Goal: Information Seeking & Learning: Learn about a topic

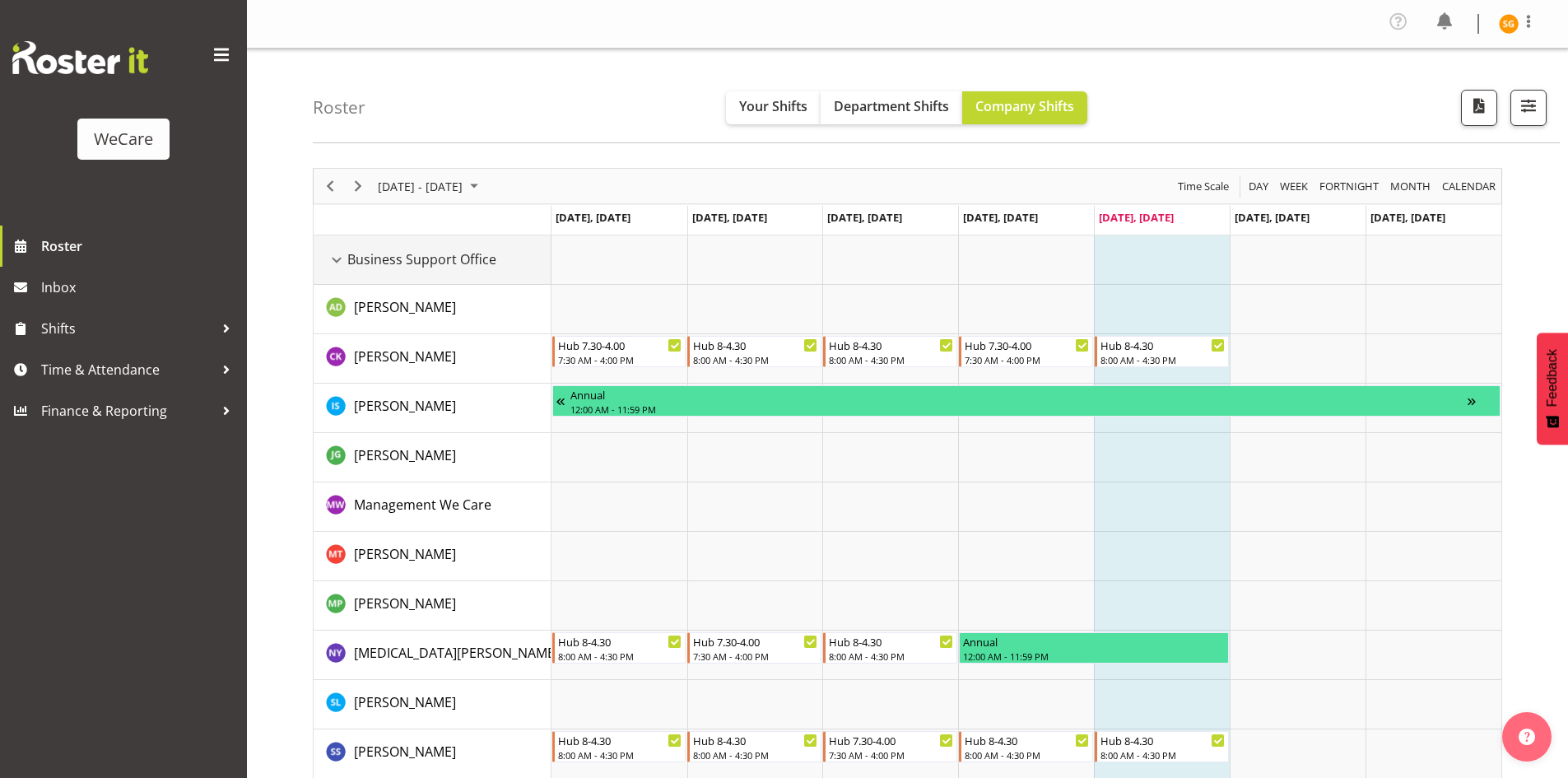
click at [333, 269] on div "Business Support Office resource" at bounding box center [336, 260] width 21 height 21
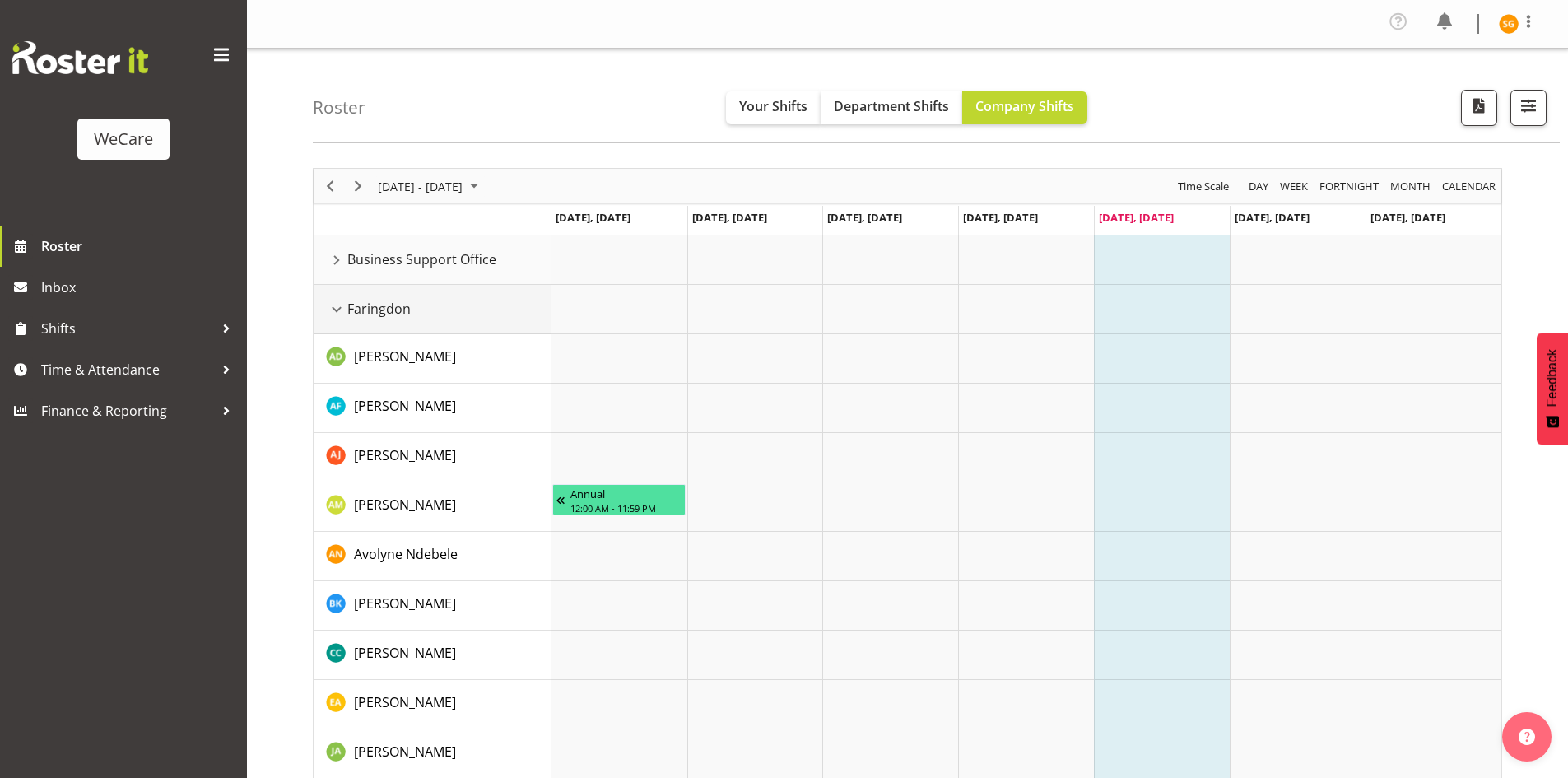
click at [335, 311] on div "Faringdon resource" at bounding box center [336, 309] width 21 height 21
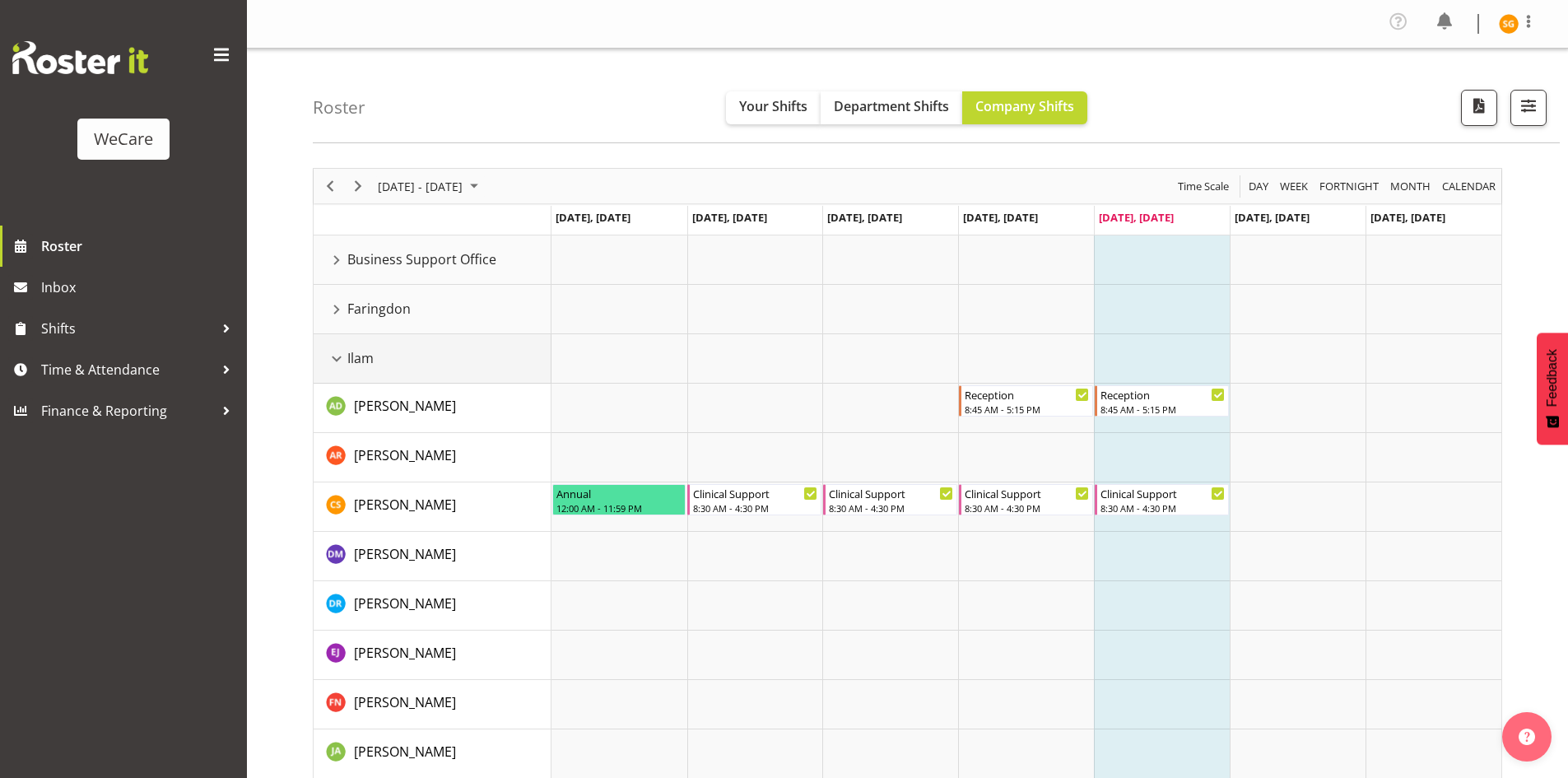
click at [335, 359] on div "Ilam resource" at bounding box center [336, 358] width 21 height 21
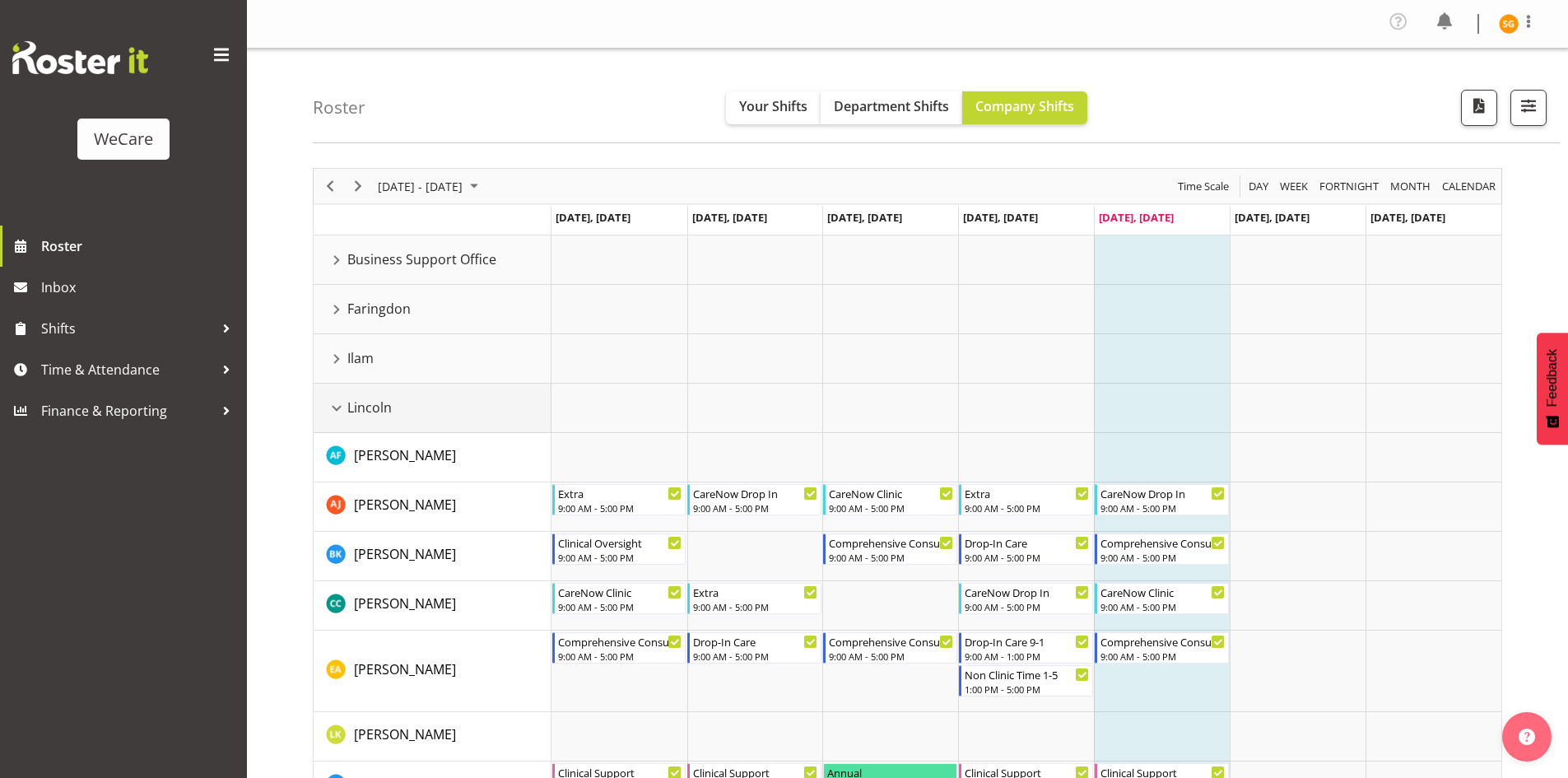
click at [341, 407] on div "Lincoln resource" at bounding box center [336, 408] width 21 height 21
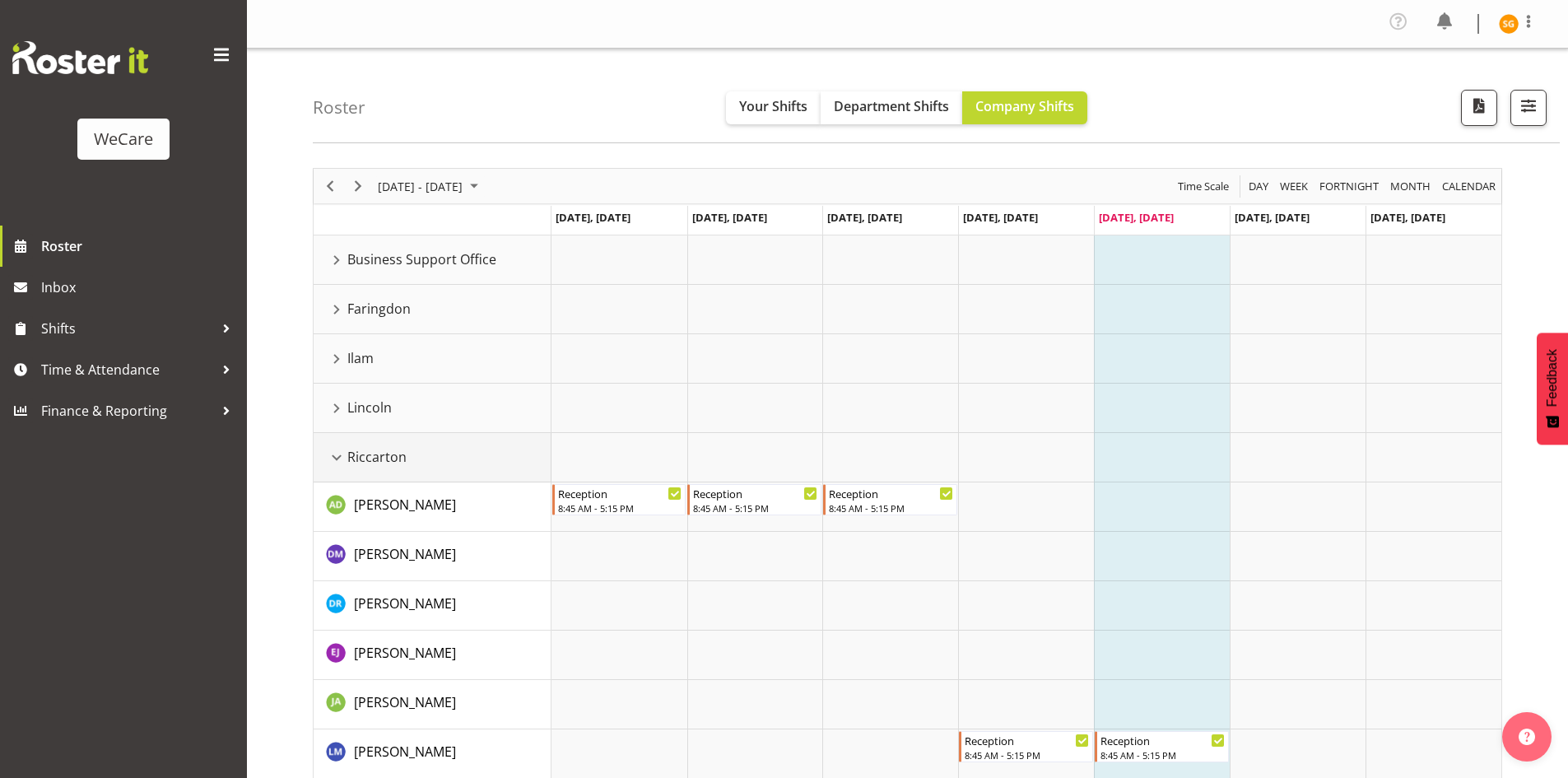
click at [334, 456] on div "Riccarton resource" at bounding box center [336, 458] width 21 height 21
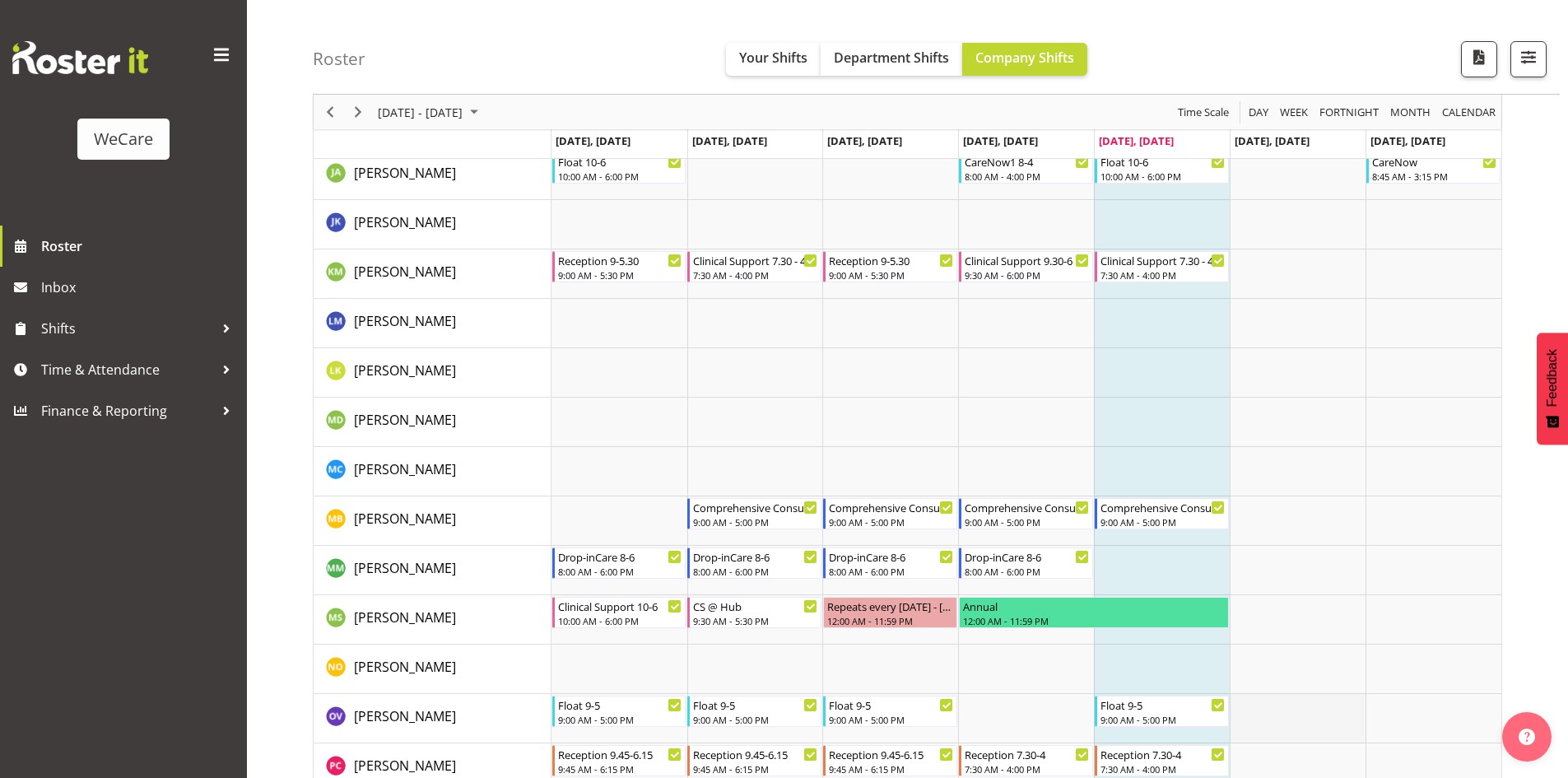
scroll to position [1347, 0]
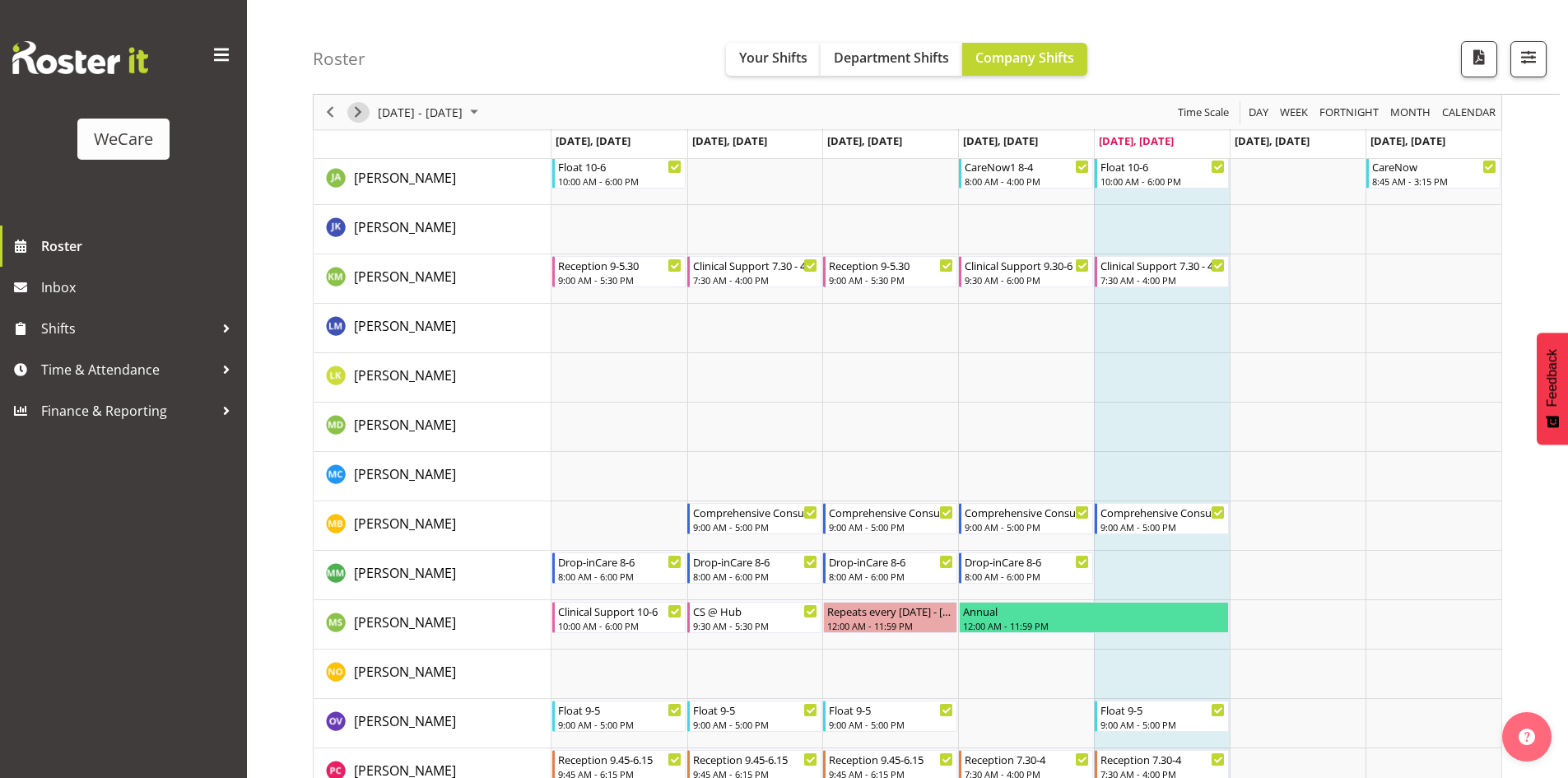
click at [353, 116] on span "Next" at bounding box center [357, 113] width 20 height 21
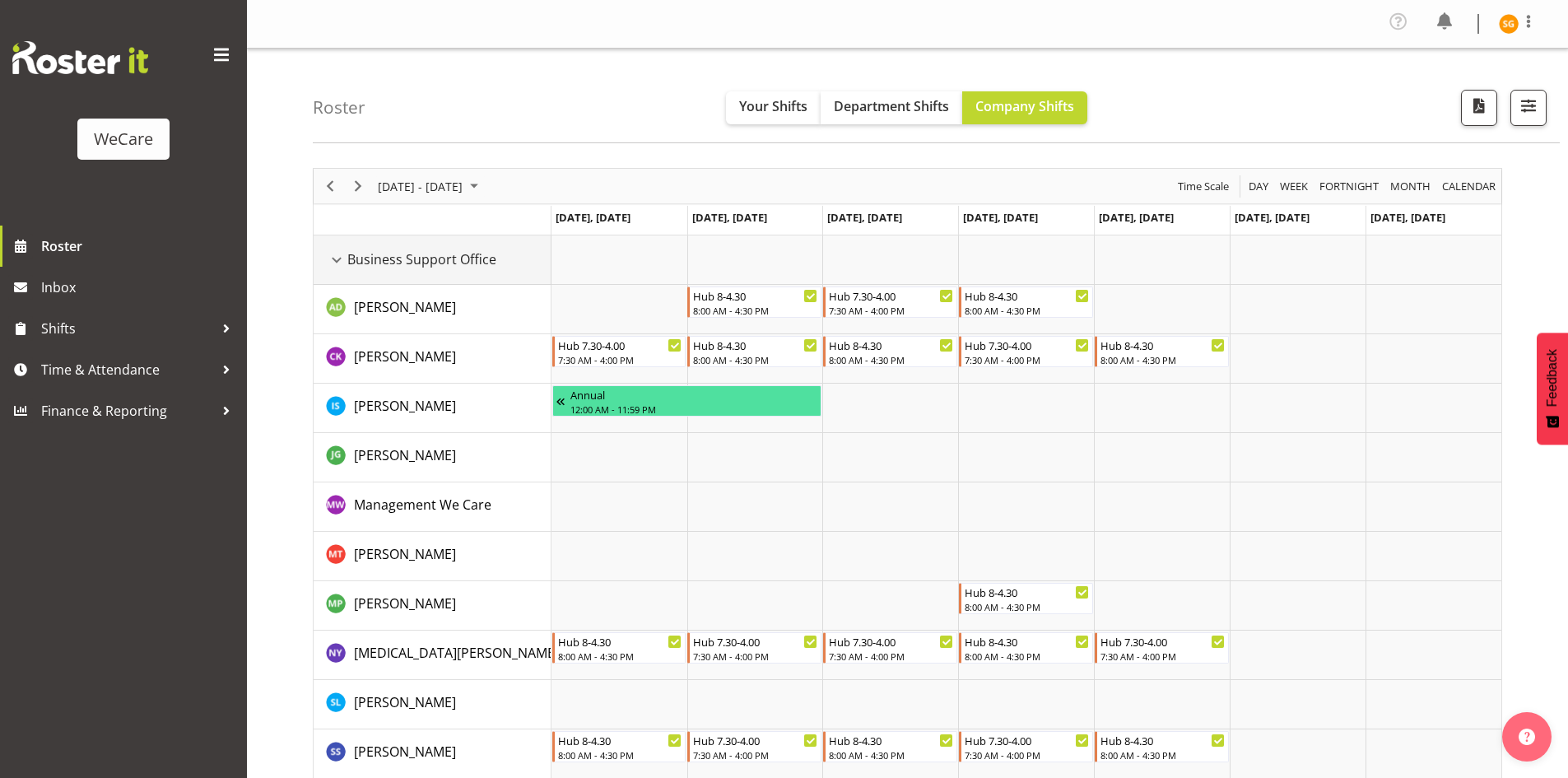
click at [327, 256] on div "Business Support Office resource" at bounding box center [336, 260] width 21 height 21
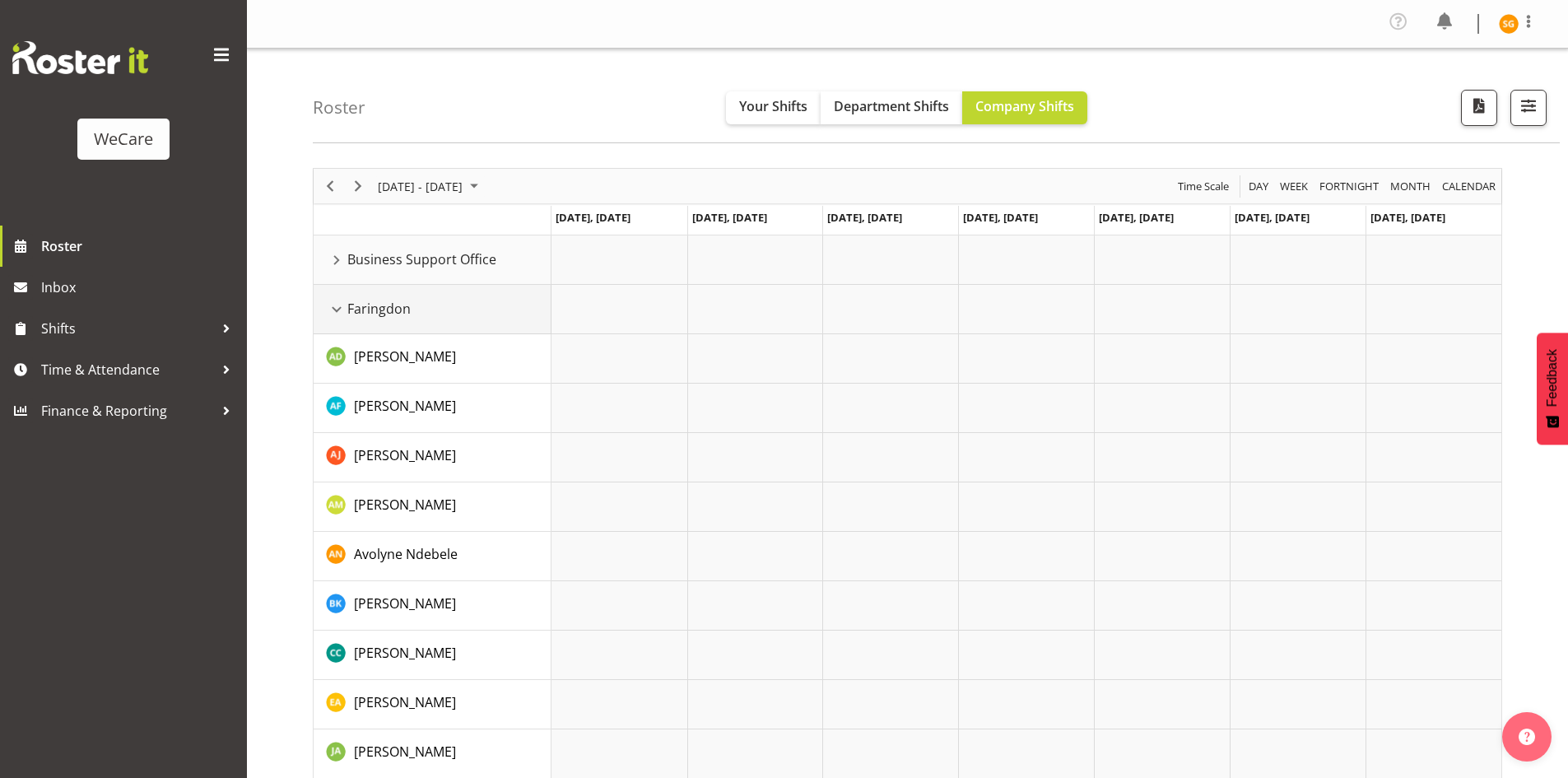
click at [335, 298] on div "Faringdon resource" at bounding box center [336, 309] width 21 height 21
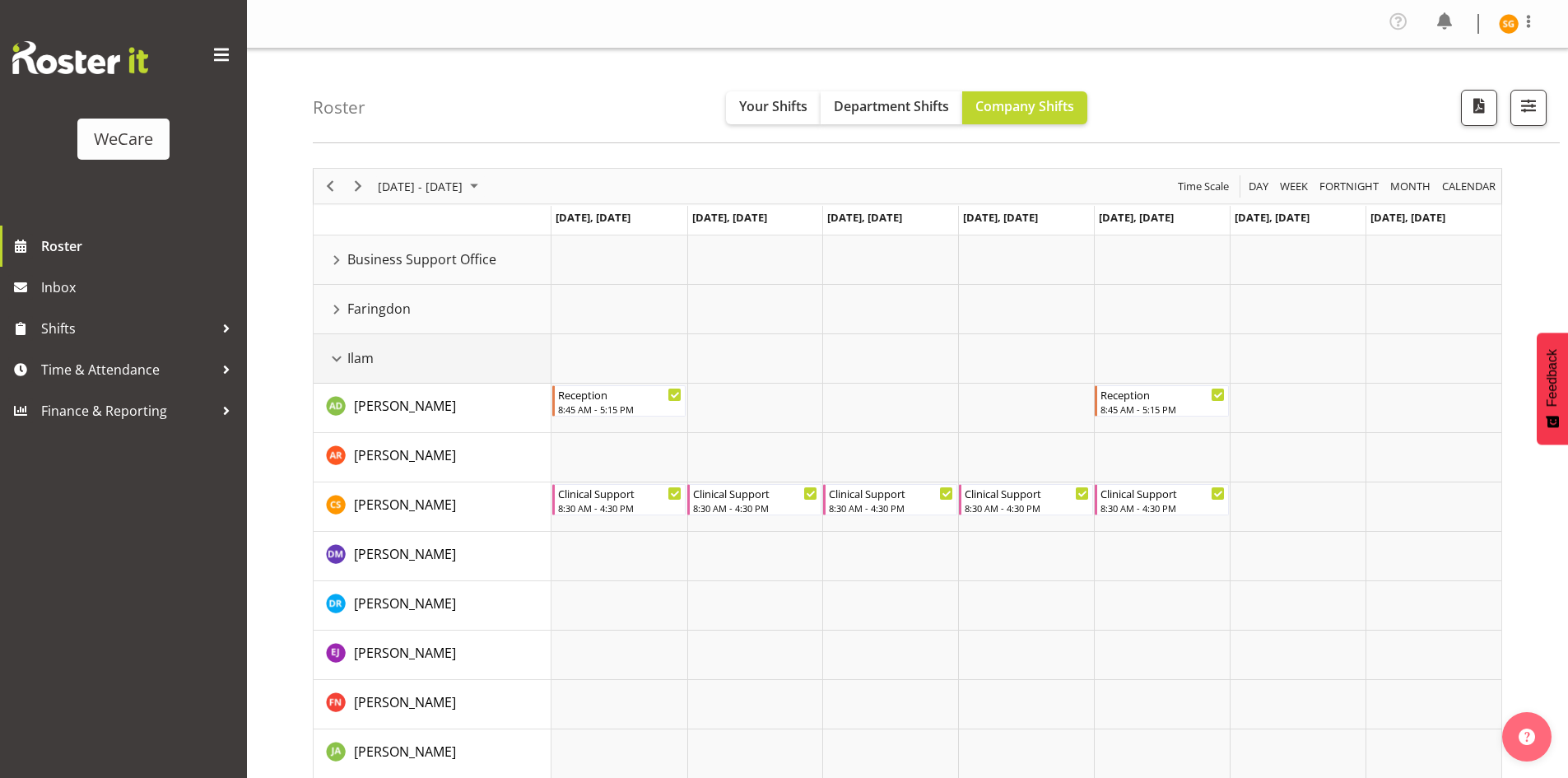
click at [336, 359] on div "Ilam resource" at bounding box center [336, 358] width 21 height 21
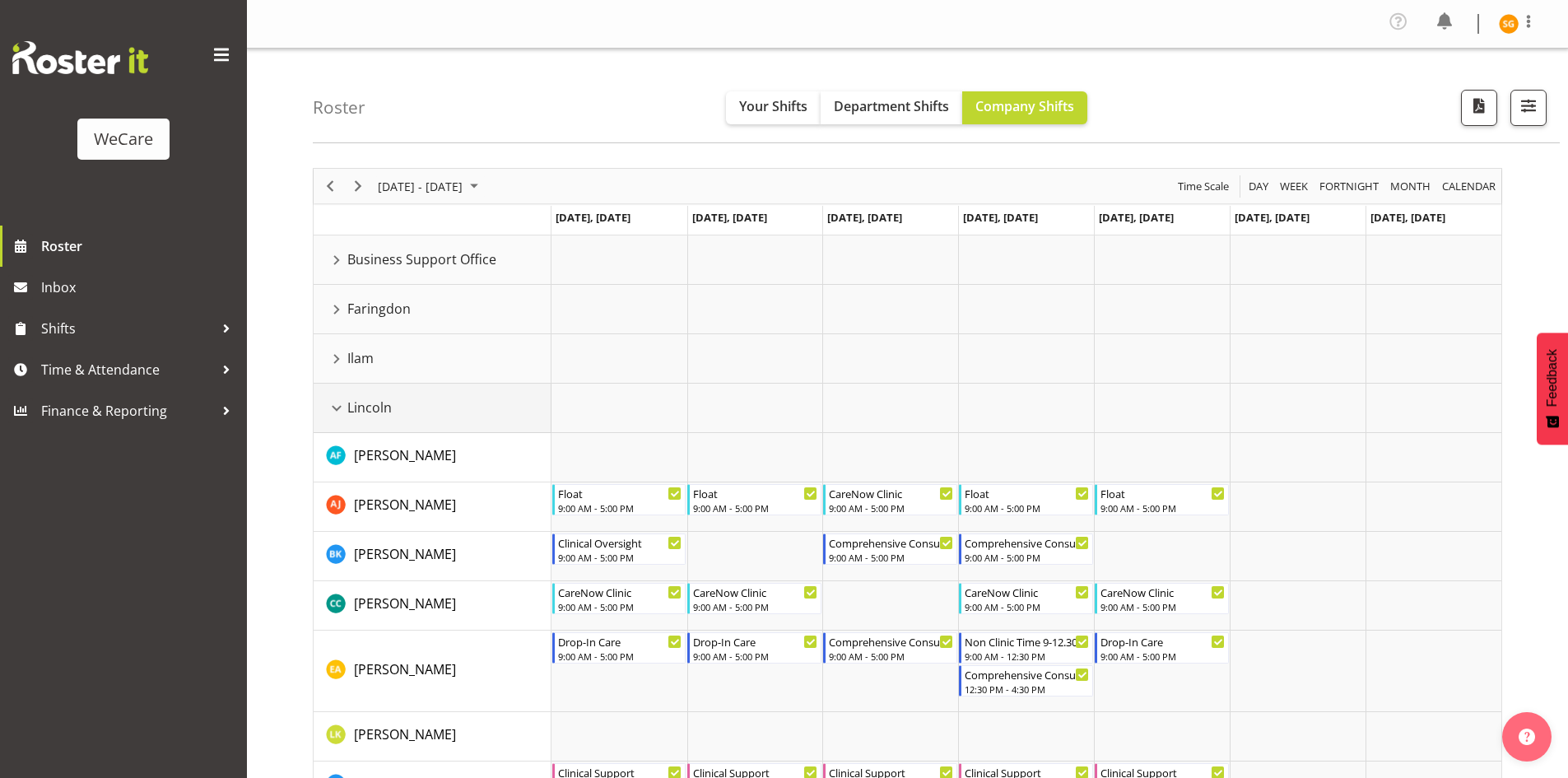
click at [334, 410] on div "Lincoln resource" at bounding box center [336, 408] width 21 height 21
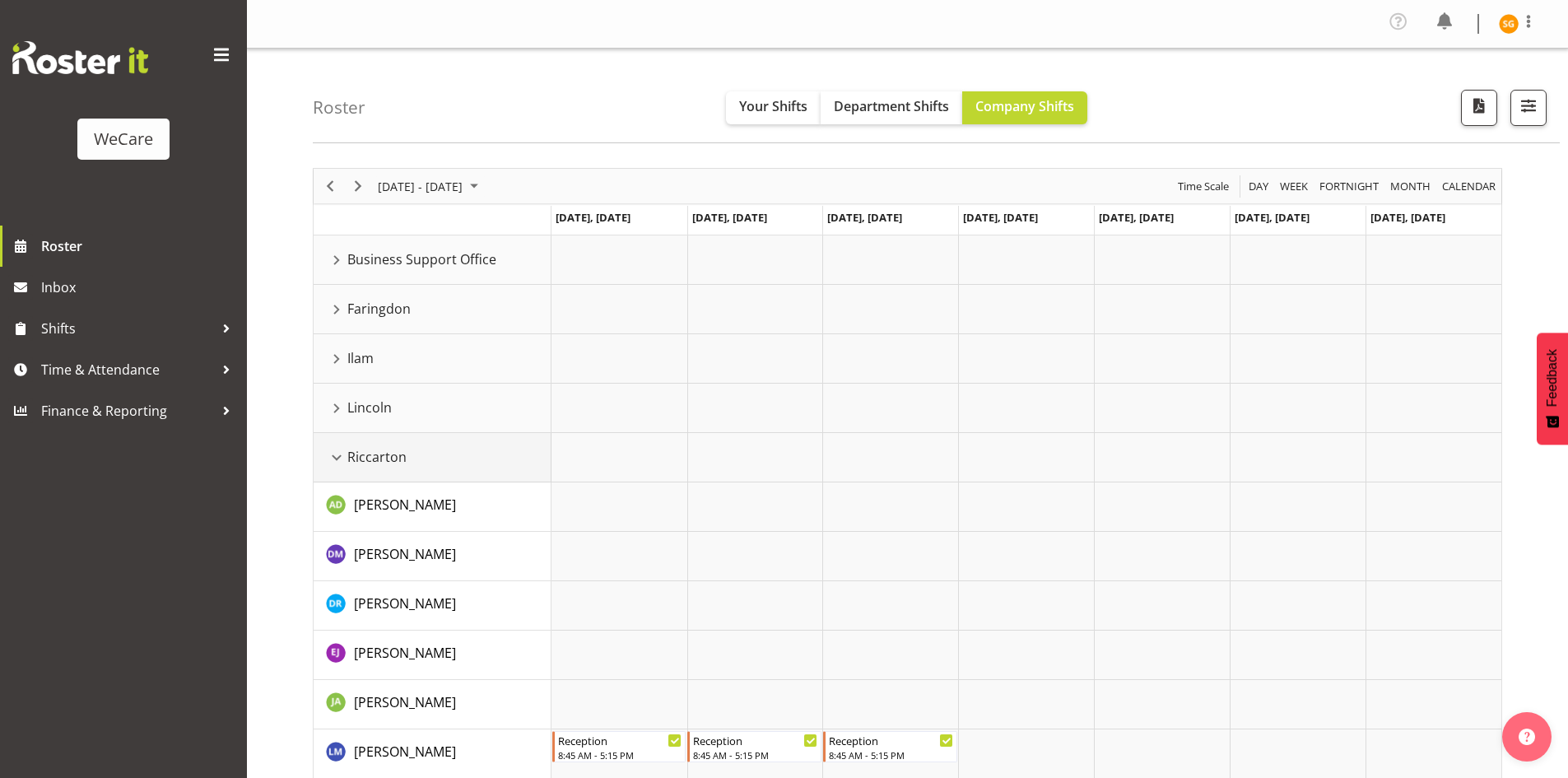
click at [335, 457] on div "Riccarton resource" at bounding box center [336, 458] width 21 height 21
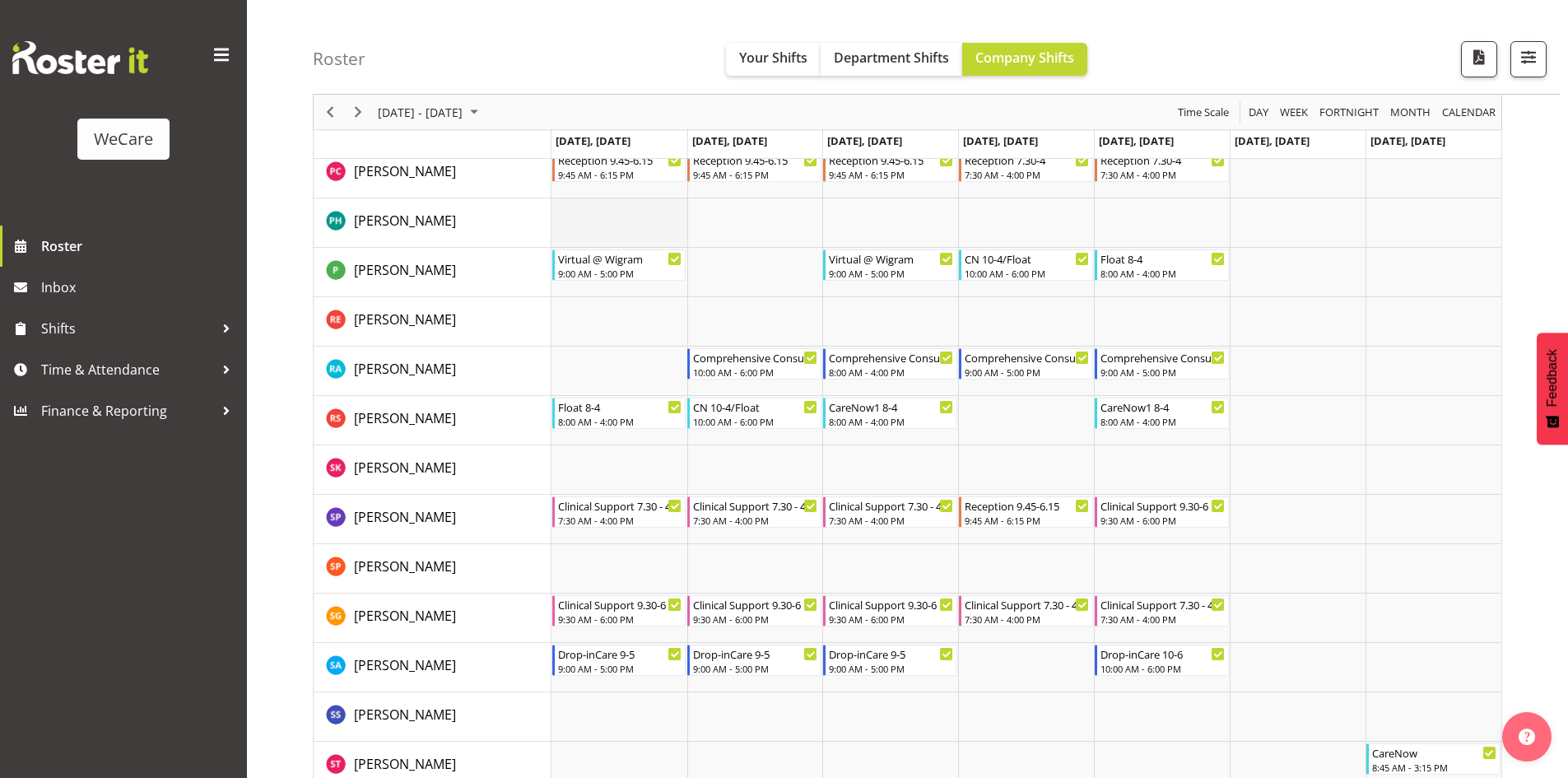
scroll to position [1923, 0]
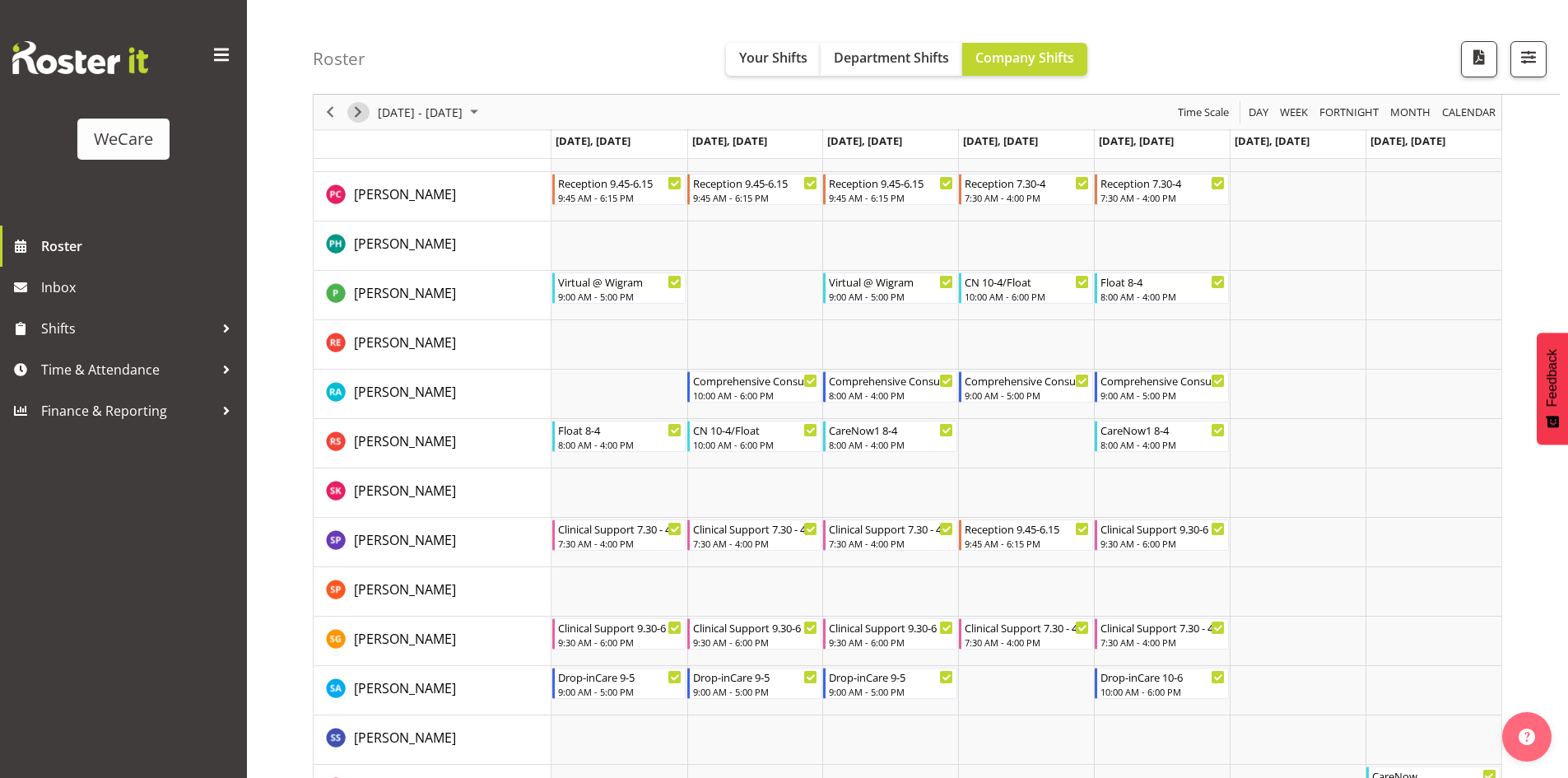
click at [356, 113] on span "Next" at bounding box center [357, 113] width 20 height 21
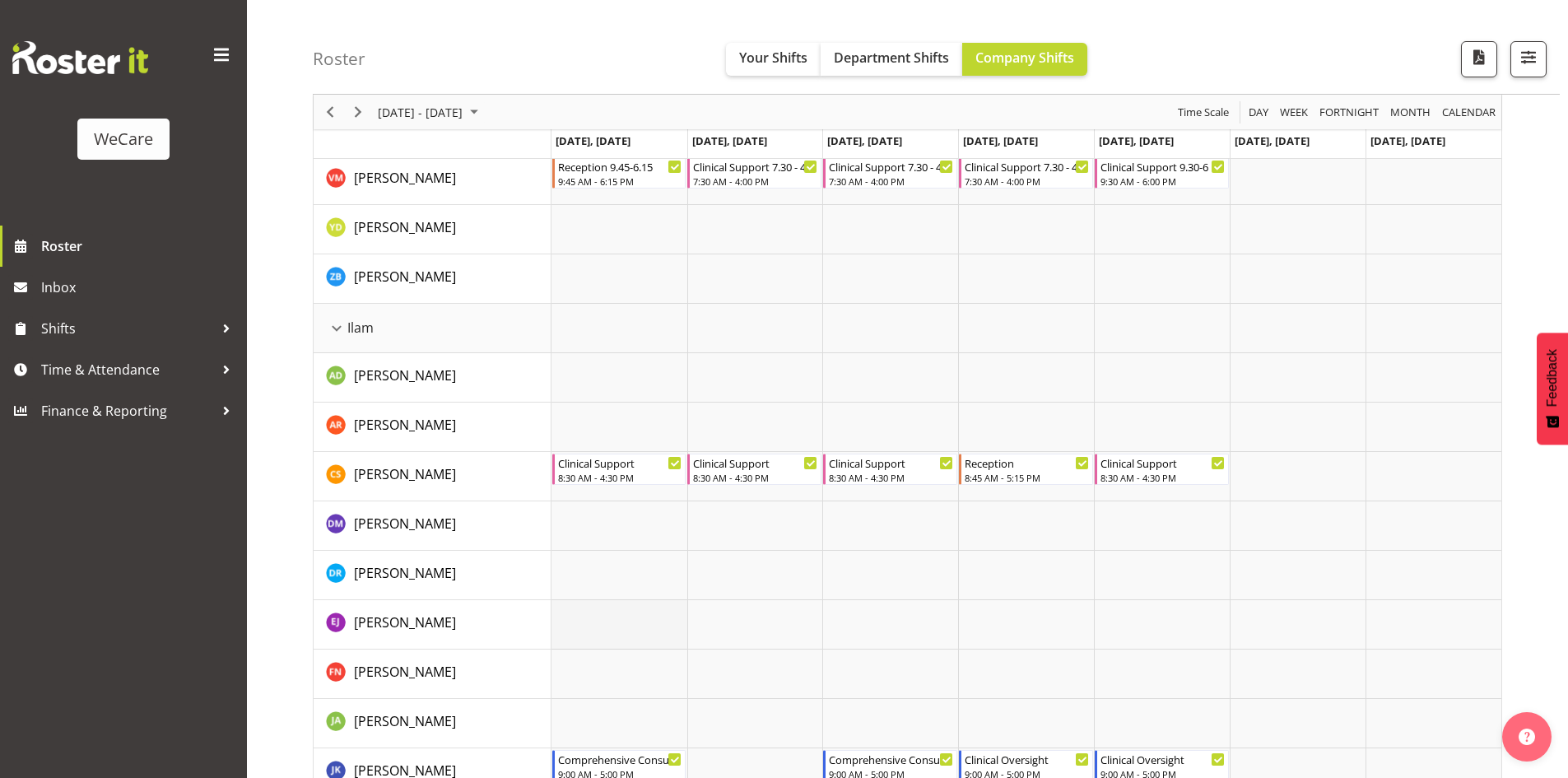
scroll to position [1594, 0]
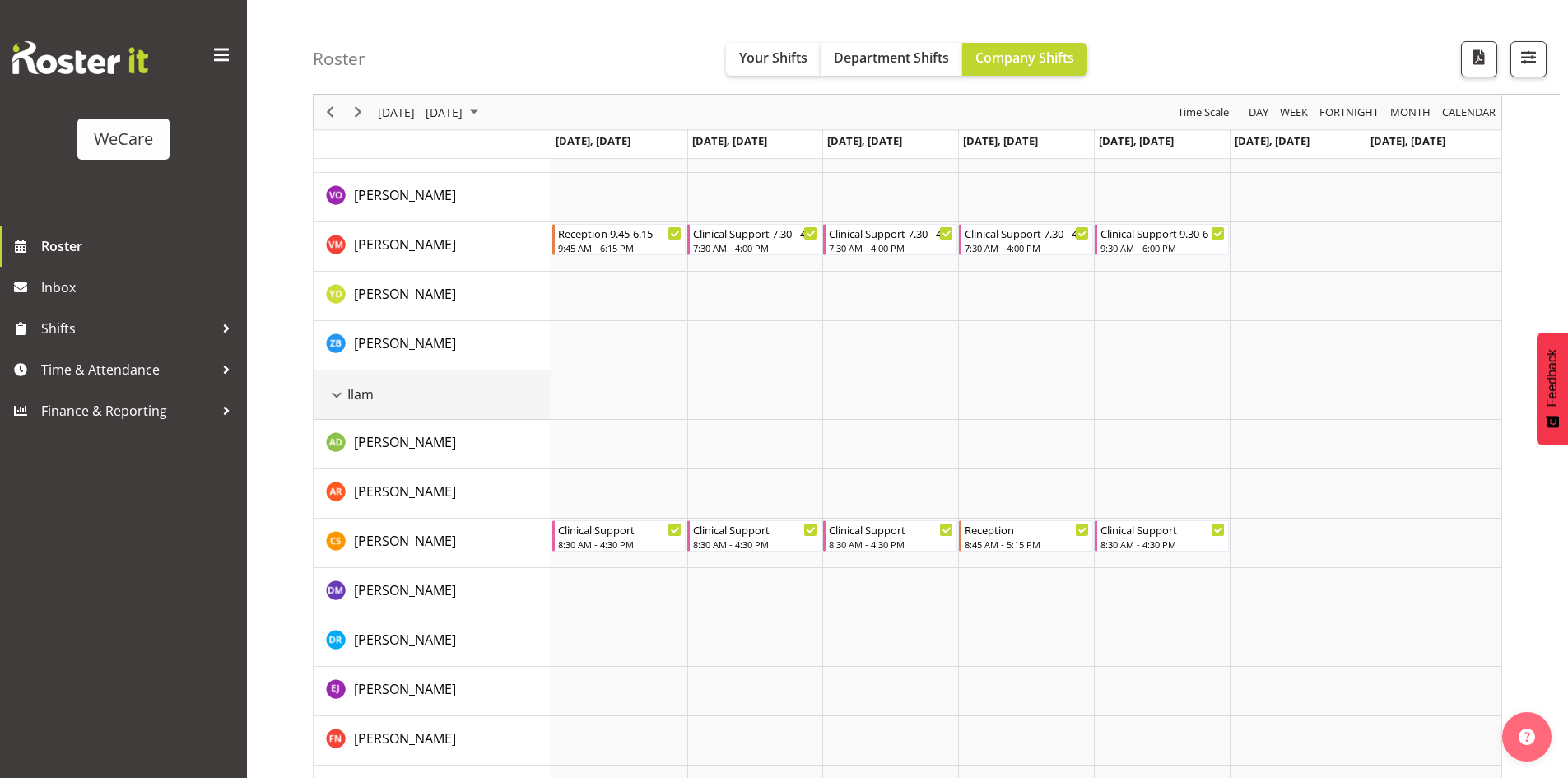
click at [342, 394] on div "Ilam resource" at bounding box center [336, 395] width 21 height 21
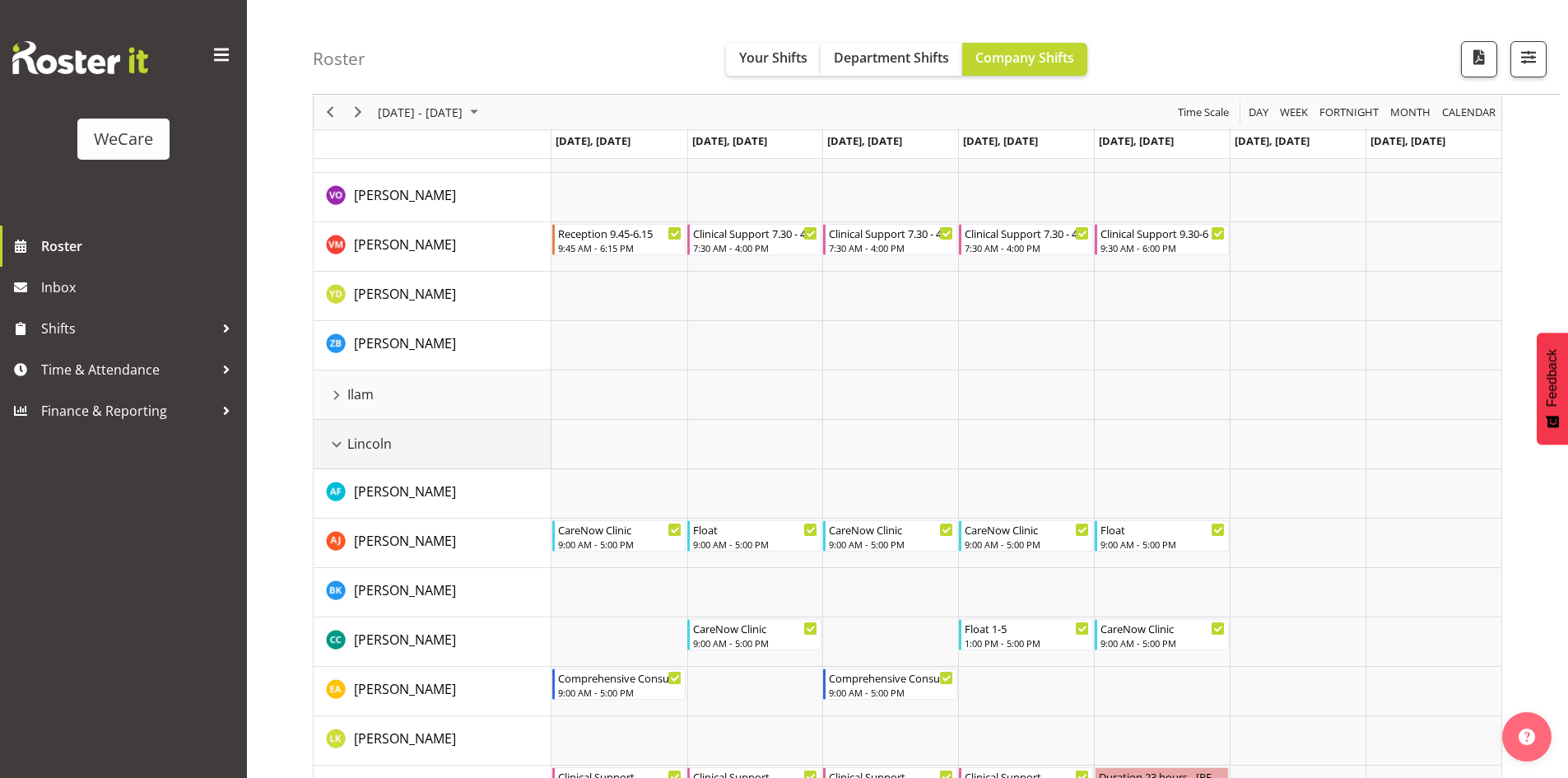
click at [345, 437] on div "Lincoln resource" at bounding box center [336, 444] width 21 height 21
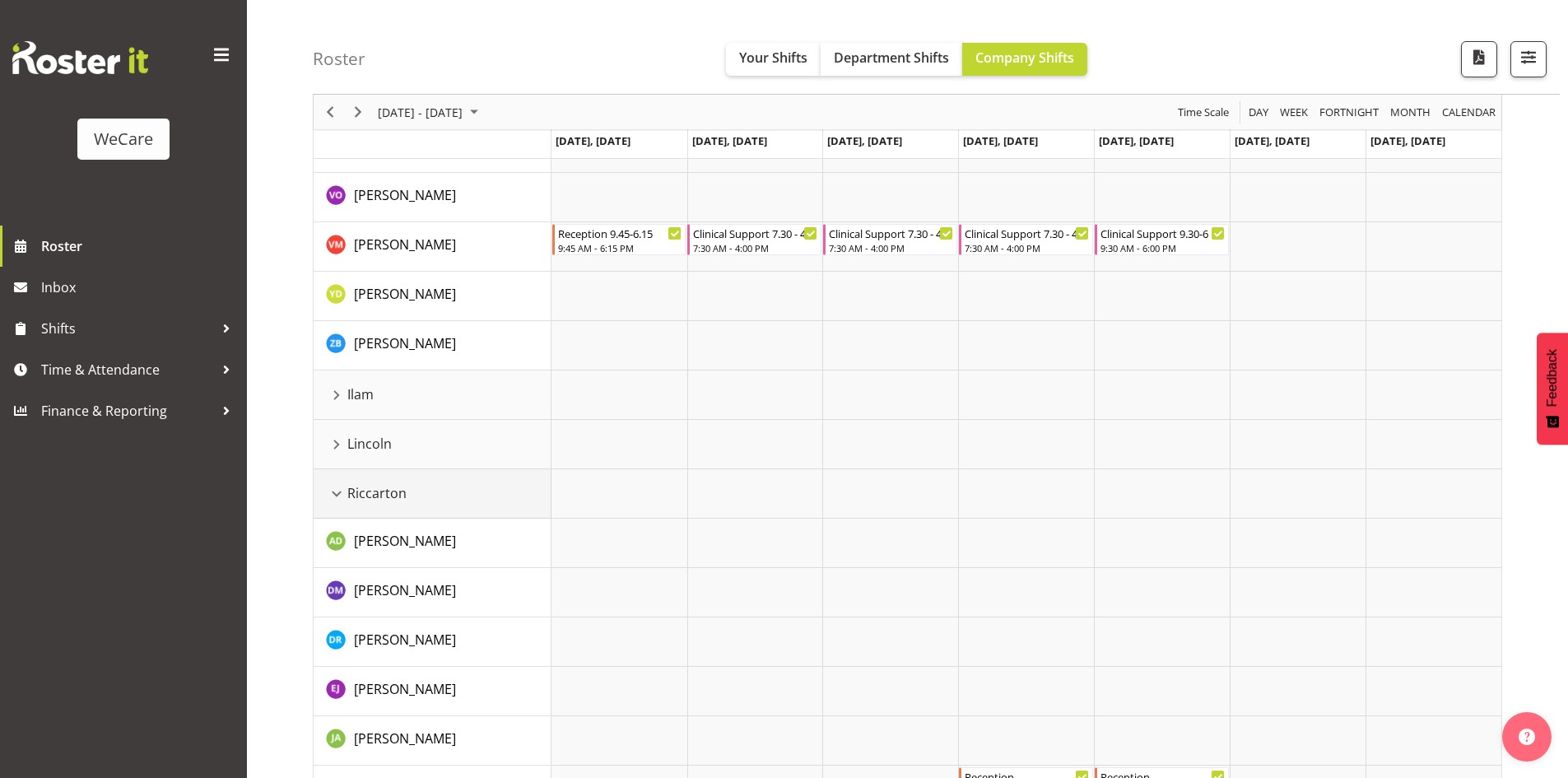
click at [333, 489] on div "Riccarton resource" at bounding box center [336, 494] width 21 height 21
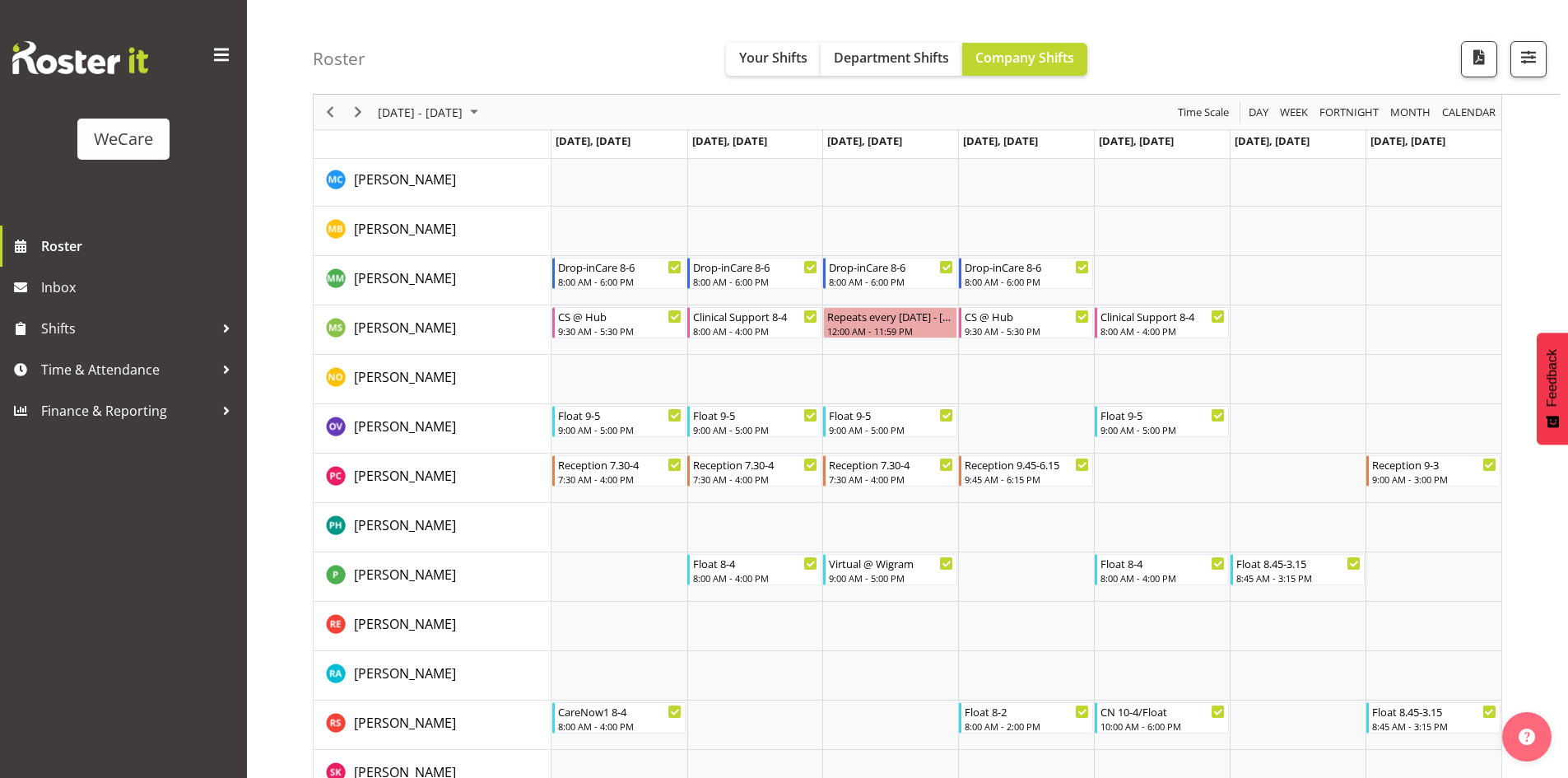
scroll to position [3306, 0]
